Goal: Task Accomplishment & Management: Manage account settings

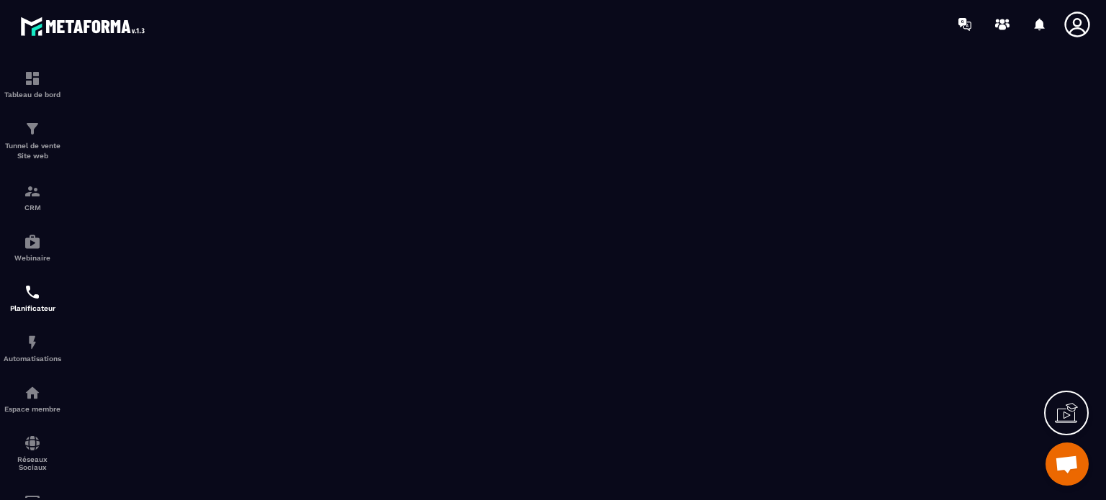
scroll to position [13128, 0]
click at [1073, 19] on icon at bounding box center [1077, 24] width 29 height 29
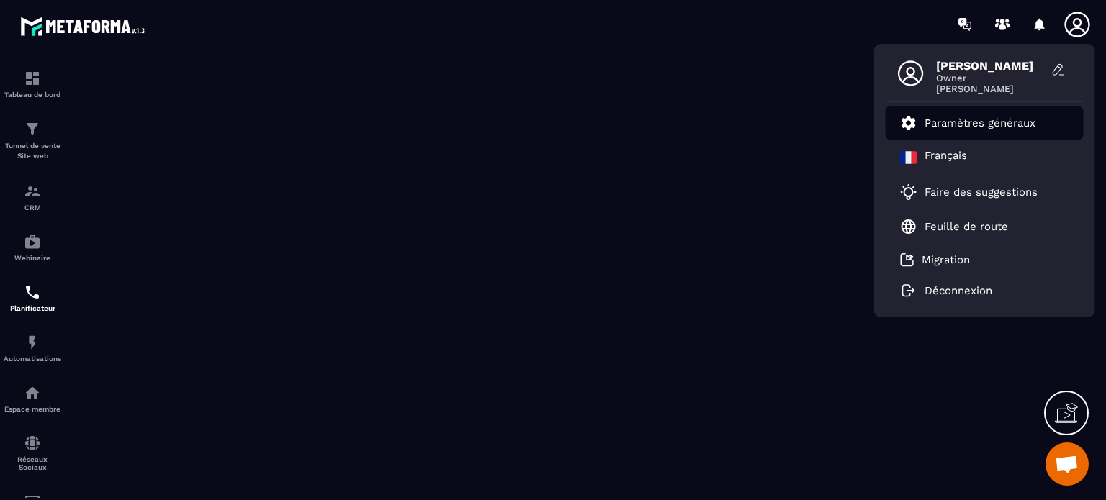
click at [943, 121] on p "Paramètres généraux" at bounding box center [979, 123] width 111 height 13
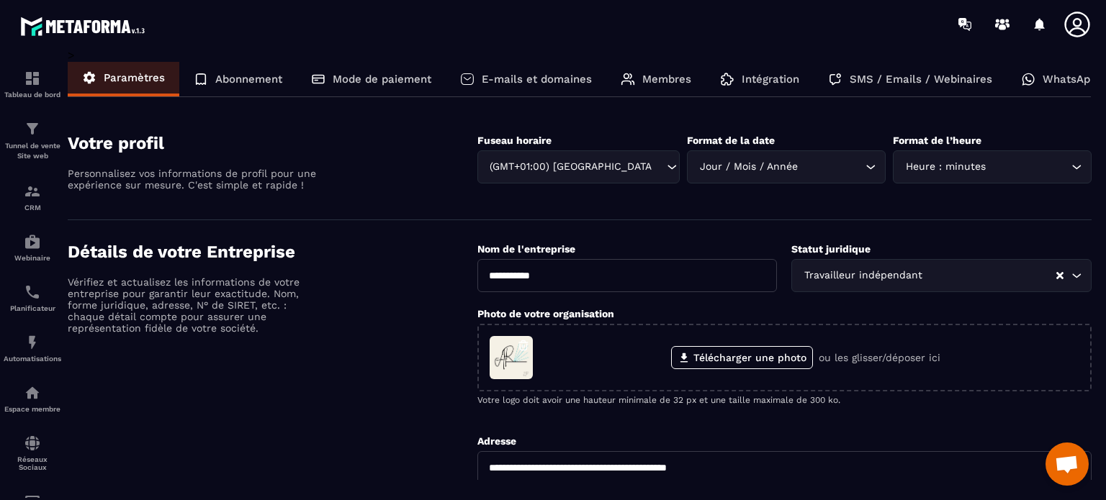
click at [247, 77] on p "Abonnement" at bounding box center [248, 79] width 67 height 13
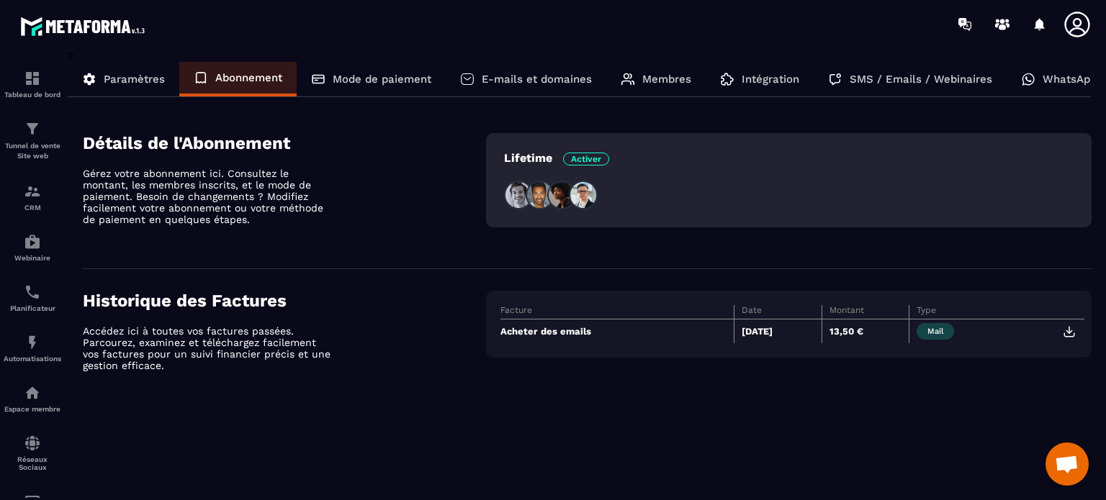
click at [518, 79] on p "E-mails et domaines" at bounding box center [537, 79] width 110 height 13
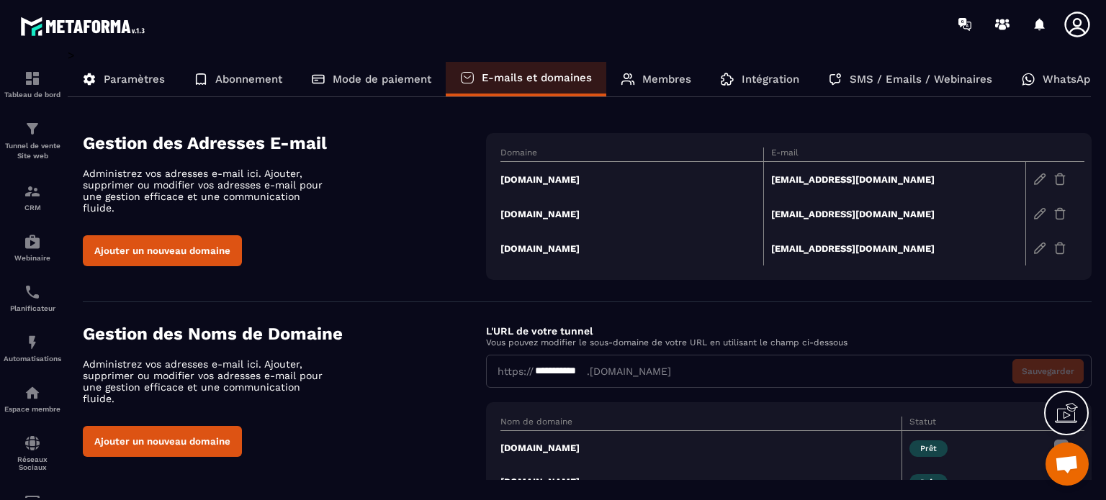
click at [866, 78] on p "SMS / Emails / Webinaires" at bounding box center [921, 79] width 143 height 13
